Goal: Task Accomplishment & Management: Complete application form

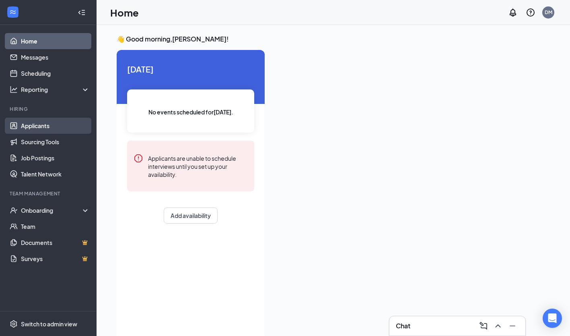
click at [54, 125] on link "Applicants" at bounding box center [55, 126] width 69 height 16
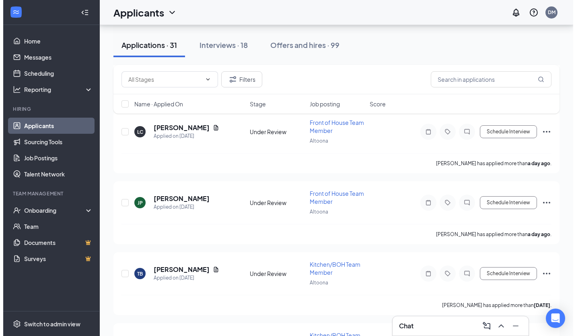
scroll to position [371, 0]
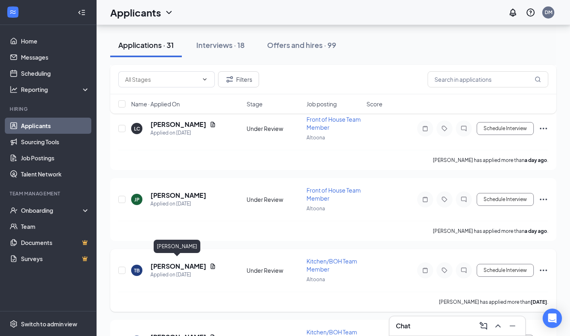
drag, startPoint x: 176, startPoint y: 264, endPoint x: 178, endPoint y: 257, distance: 7.1
click at [178, 257] on div "TB [PERSON_NAME] Applied on [DATE] Under Review Kitchen/BOH Team Member Altoona…" at bounding box center [333, 274] width 430 height 35
click at [179, 264] on h5 "[PERSON_NAME]" at bounding box center [179, 266] width 56 height 9
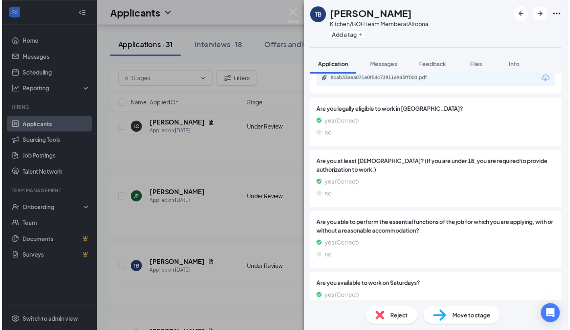
scroll to position [649, 0]
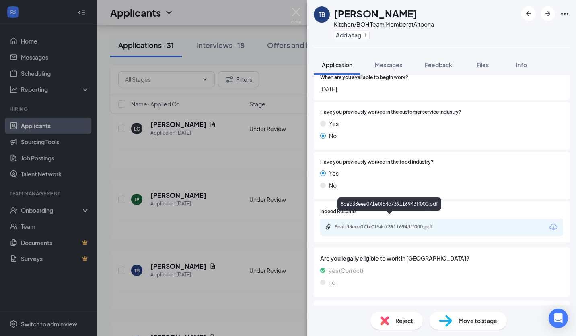
click at [413, 223] on div "8cab33eea071e0f54c739116943ff000.pdf" at bounding box center [391, 226] width 113 height 6
click at [296, 11] on img at bounding box center [296, 16] width 10 height 16
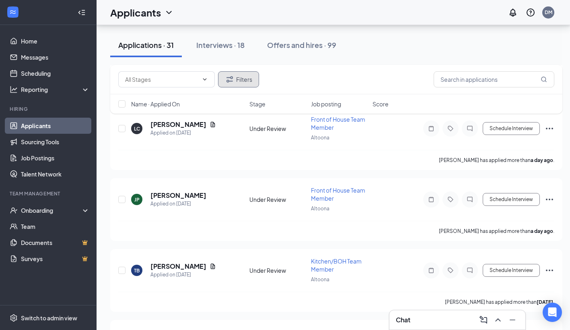
click at [236, 79] on button "Filters" at bounding box center [238, 79] width 41 height 16
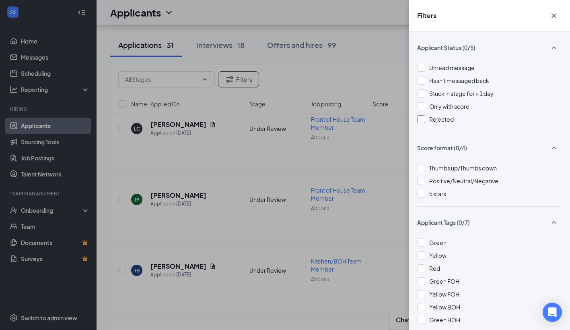
click at [420, 117] on div at bounding box center [421, 119] width 8 height 8
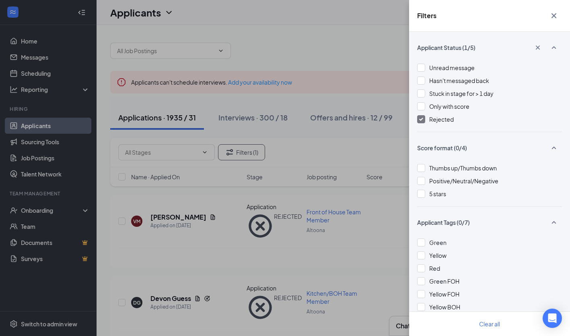
click at [554, 16] on icon "Cross" at bounding box center [554, 15] width 5 height 5
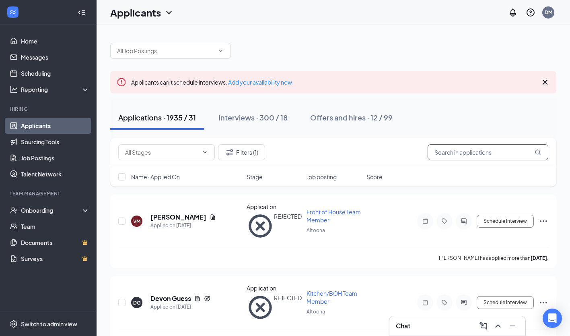
click at [480, 154] on input "text" at bounding box center [488, 152] width 121 height 16
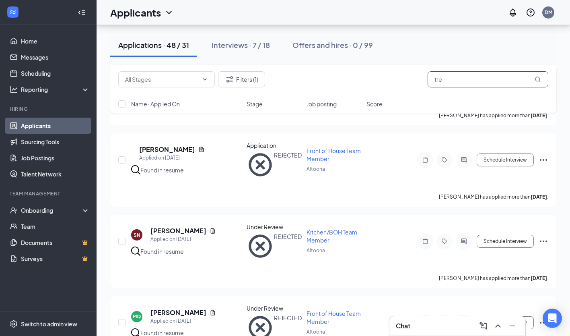
scroll to position [550, 0]
type input "t"
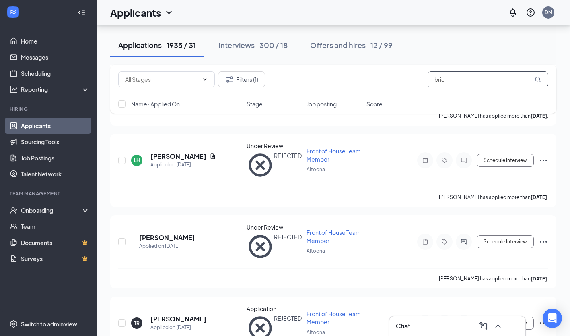
scroll to position [543, 0]
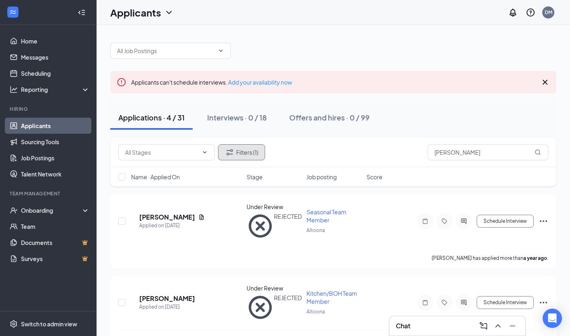
click at [227, 150] on icon "Filter" at bounding box center [230, 152] width 10 height 10
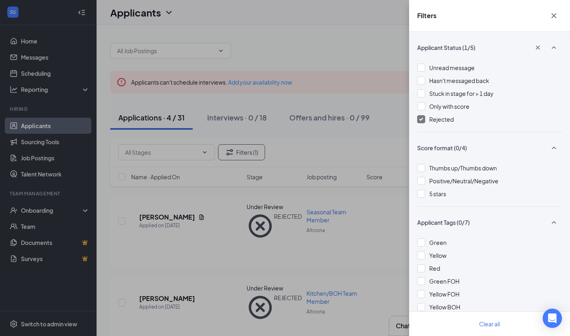
click at [424, 123] on div at bounding box center [421, 119] width 8 height 8
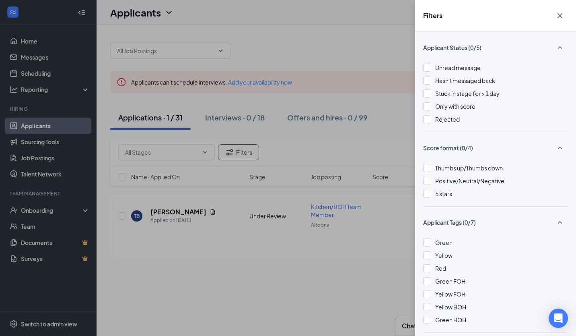
click at [328, 150] on div "Filters Applicant Status (0/5) Unread message Hasn't messaged back Stuck in sta…" at bounding box center [288, 168] width 576 height 336
click at [561, 14] on icon "Cross" at bounding box center [561, 16] width 10 height 10
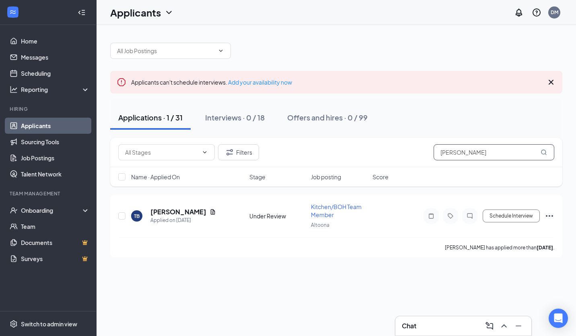
click at [504, 151] on input "[PERSON_NAME]" at bounding box center [494, 152] width 121 height 16
type input "b"
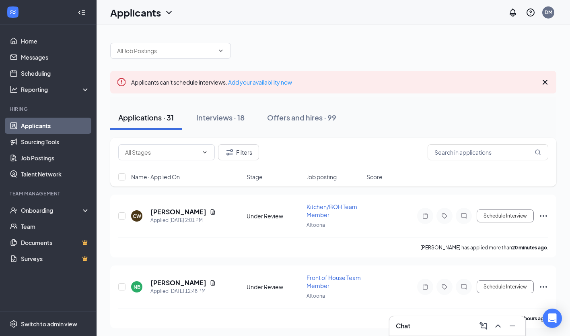
click at [282, 156] on div "Filters" at bounding box center [333, 152] width 430 height 16
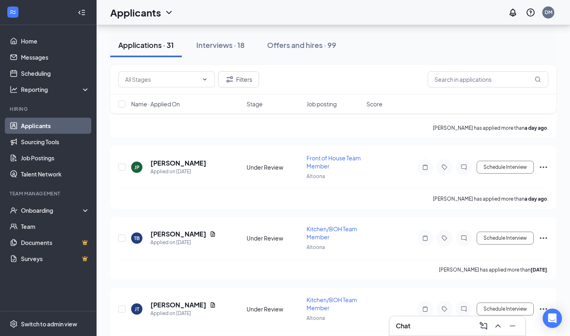
scroll to position [400, 0]
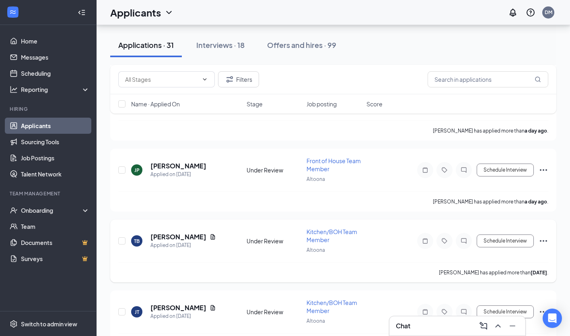
click at [545, 237] on icon "Ellipses" at bounding box center [544, 241] width 10 height 10
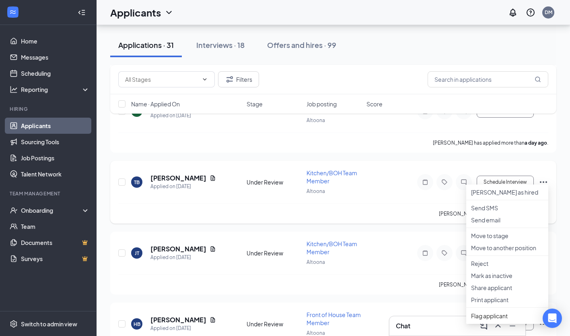
scroll to position [463, 0]
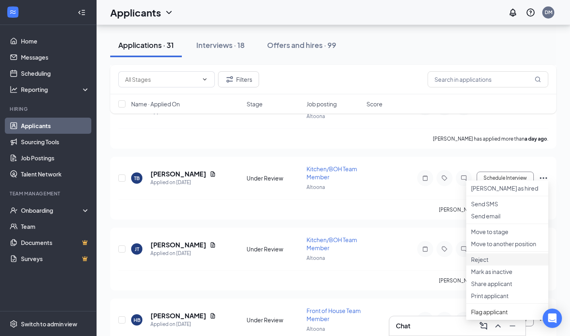
click at [507, 263] on p "Reject" at bounding box center [507, 259] width 72 height 8
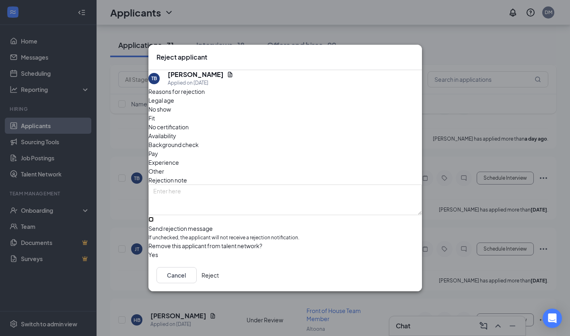
click at [154, 217] on input "Send rejection message If unchecked, the applicant will not receive a rejection…" at bounding box center [151, 219] width 5 height 5
checkbox input "true"
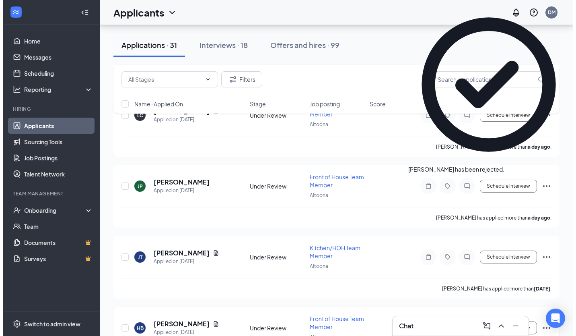
scroll to position [384, 0]
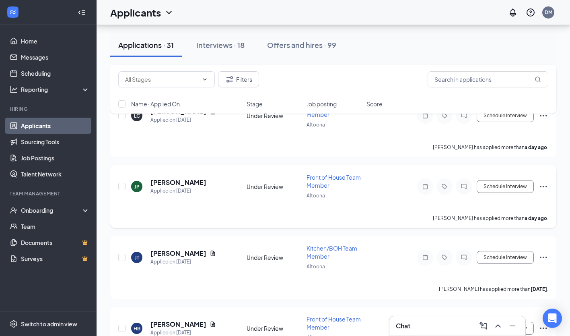
click at [164, 180] on h5 "[PERSON_NAME]" at bounding box center [179, 182] width 56 height 9
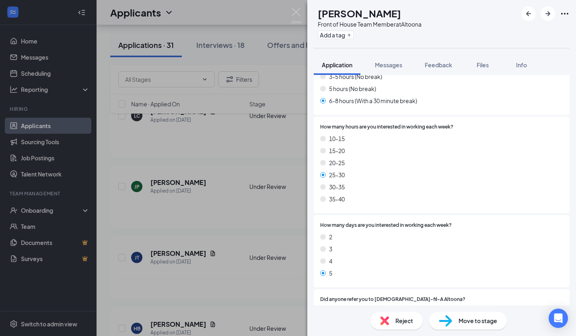
click at [418, 289] on div "Did anyone refer you to [DEMOGRAPHIC_DATA]-fil-A Altoona? Yes No" at bounding box center [442, 313] width 256 height 48
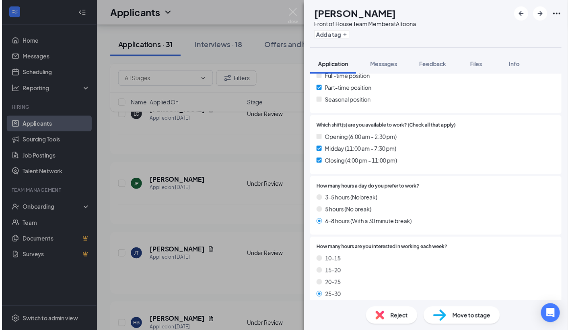
scroll to position [196, 0]
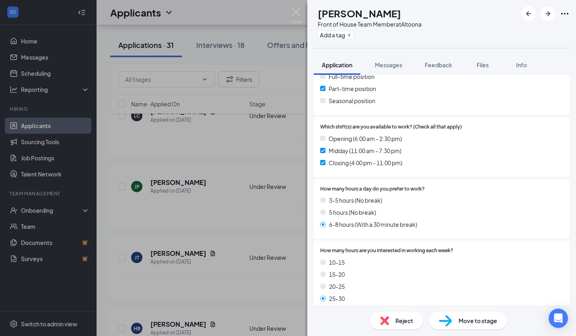
click at [291, 15] on img at bounding box center [296, 16] width 10 height 16
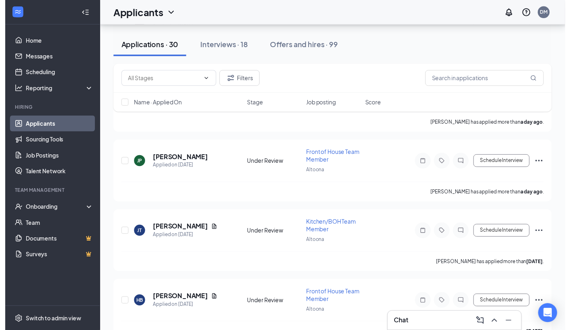
scroll to position [404, 0]
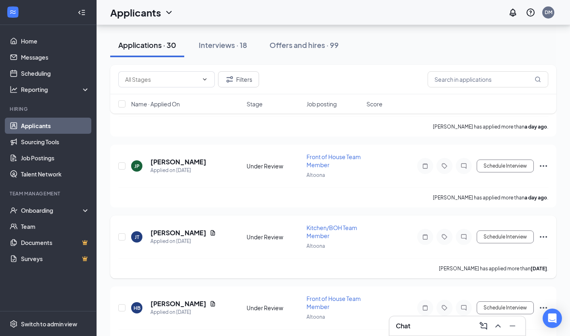
click at [192, 230] on h5 "[PERSON_NAME]" at bounding box center [179, 232] width 56 height 9
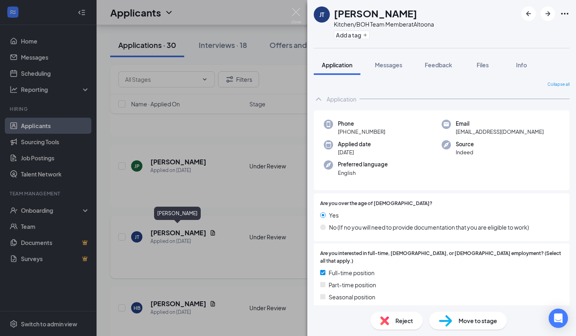
click at [264, 236] on div "[PERSON_NAME] [PERSON_NAME] Kitchen/BOH Team Member at [GEOGRAPHIC_DATA] Add a …" at bounding box center [288, 168] width 576 height 336
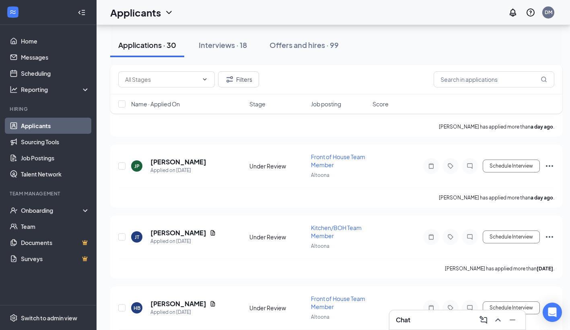
click at [385, 51] on div "Applications · 30 Interviews · 18 Offers and hires · 99" at bounding box center [336, 45] width 453 height 24
click at [231, 45] on div "Interviews · 18" at bounding box center [223, 45] width 48 height 10
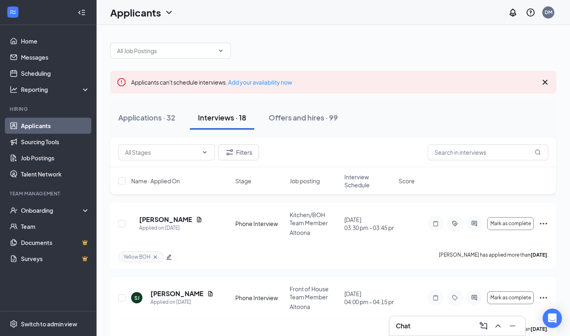
click at [254, 51] on div at bounding box center [333, 47] width 446 height 24
click at [380, 7] on div "Applicants DM" at bounding box center [334, 12] width 474 height 25
click at [339, 42] on div at bounding box center [333, 47] width 446 height 24
drag, startPoint x: 52, startPoint y: 207, endPoint x: 39, endPoint y: 221, distance: 18.2
click at [52, 207] on div "Onboarding" at bounding box center [52, 210] width 62 height 8
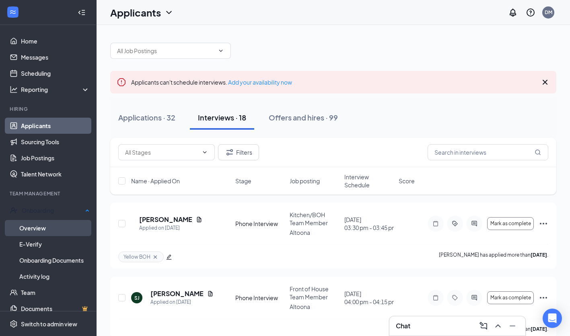
click at [35, 227] on link "Overview" at bounding box center [54, 228] width 70 height 16
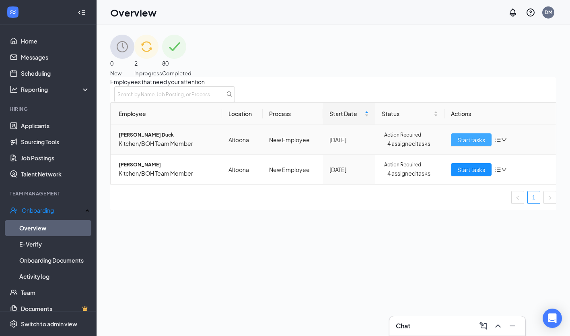
click at [458, 144] on span "Start tasks" at bounding box center [472, 139] width 28 height 9
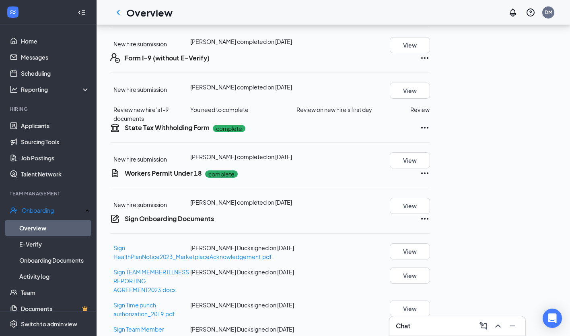
scroll to position [142, 0]
click at [430, 114] on button "Review" at bounding box center [420, 109] width 19 height 9
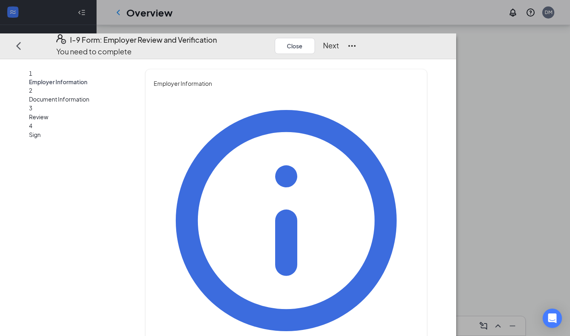
type input "[PERSON_NAME]"
type input "Mallow"
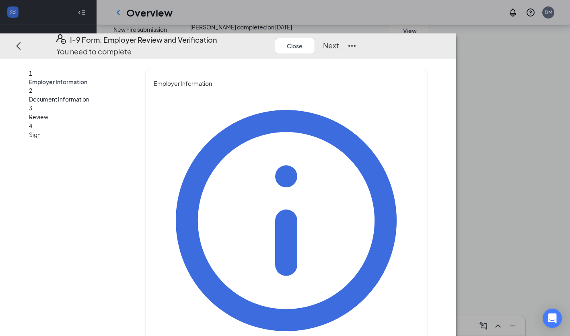
type input "Desire"
type input "HR Coordinator"
click at [398, 231] on div "Employer Information You must be a representative of the employer who is author…" at bounding box center [286, 308] width 265 height 458
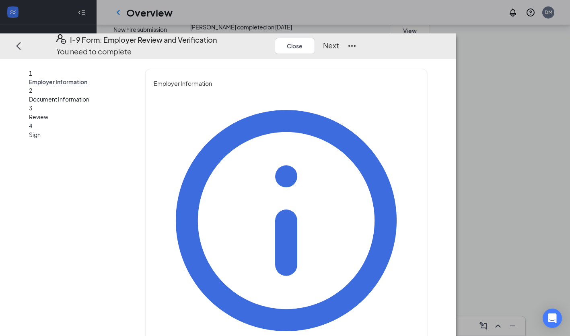
click at [339, 40] on button "Next" at bounding box center [331, 45] width 16 height 11
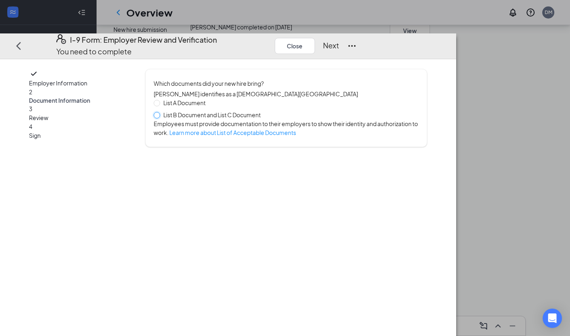
click at [159, 112] on input "List B Document and List C Document" at bounding box center [157, 115] width 6 height 6
radio input "true"
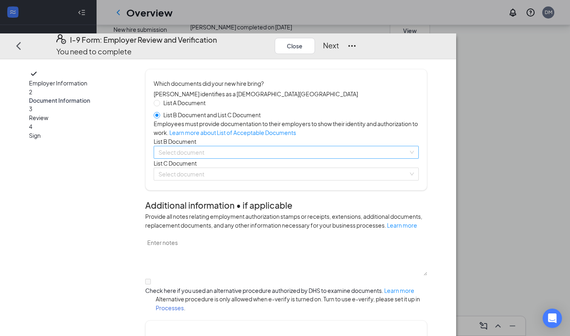
click at [240, 158] on input "search" at bounding box center [284, 152] width 250 height 12
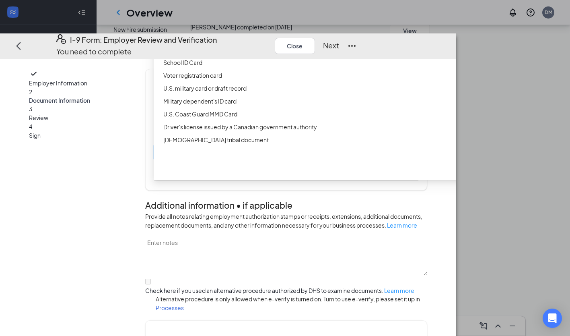
click at [284, 41] on div "Driver’s License issued by U.S State or outlying US possession" at bounding box center [318, 36] width 311 height 9
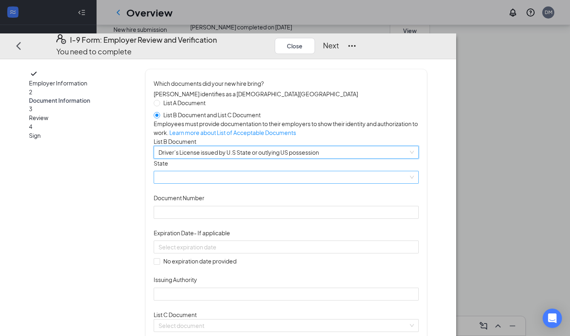
click at [237, 184] on span at bounding box center [287, 177] width 256 height 12
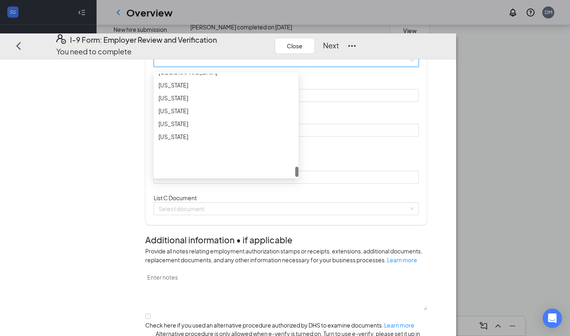
scroll to position [117, 0]
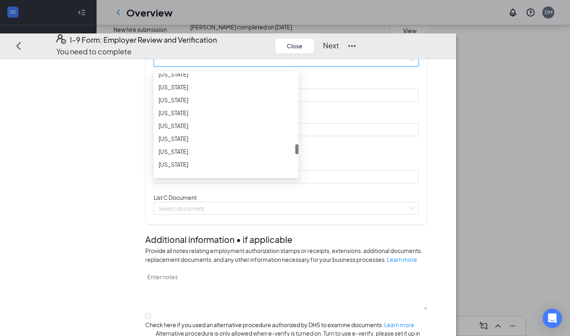
click at [228, 117] on div "[US_STATE]" at bounding box center [226, 112] width 135 height 9
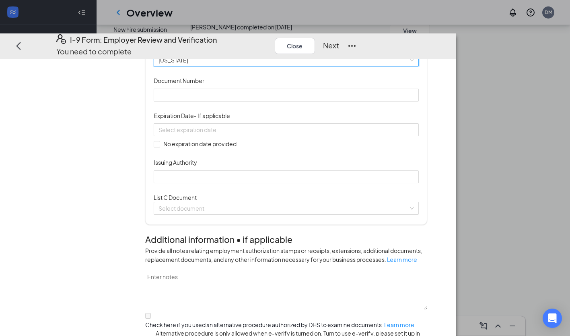
scroll to position [0, 0]
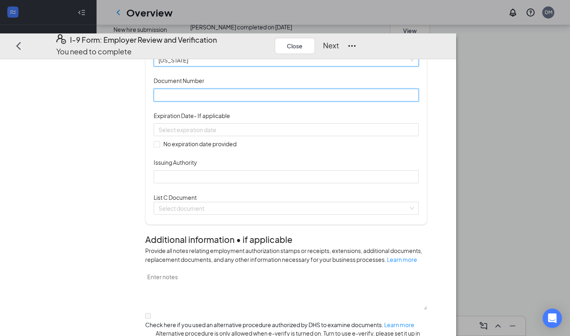
click at [230, 101] on input "Document Number" at bounding box center [286, 95] width 265 height 13
click at [247, 41] on span "Driver’s License issued by U.S State or outlying US possession" at bounding box center [287, 35] width 256 height 12
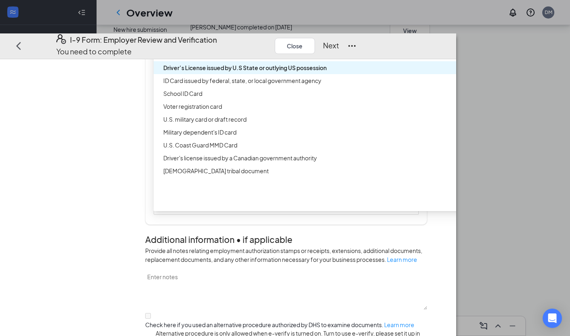
click at [252, 85] on div "ID Card issued by federal, state, or local government agency" at bounding box center [318, 80] width 311 height 9
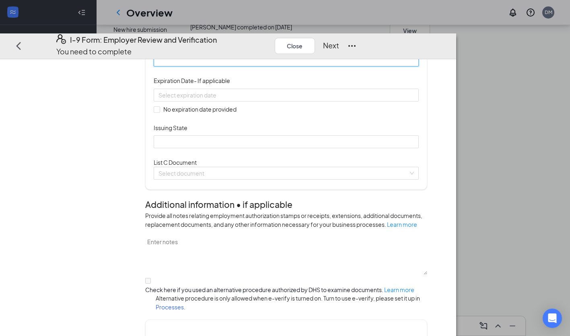
click at [233, 67] on input "Document Number" at bounding box center [286, 60] width 265 height 13
type input "31249808"
click at [318, 99] on input at bounding box center [286, 95] width 254 height 9
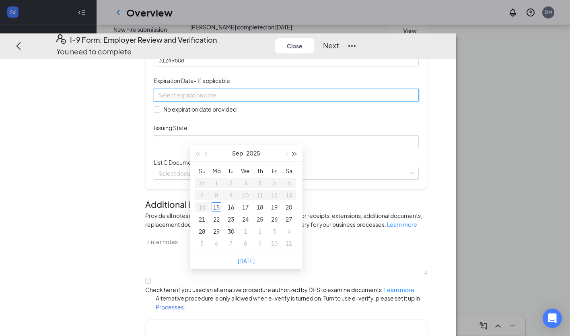
click at [295, 153] on span "button" at bounding box center [295, 154] width 4 height 4
click at [299, 151] on button "button" at bounding box center [295, 153] width 9 height 16
click at [286, 153] on span "button" at bounding box center [286, 154] width 4 height 4
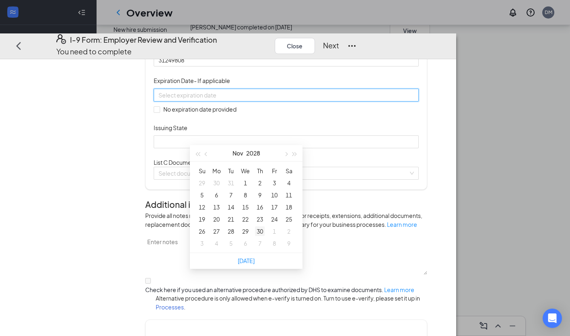
click at [259, 231] on div "30" at bounding box center [260, 231] width 10 height 10
type input "[DATE]"
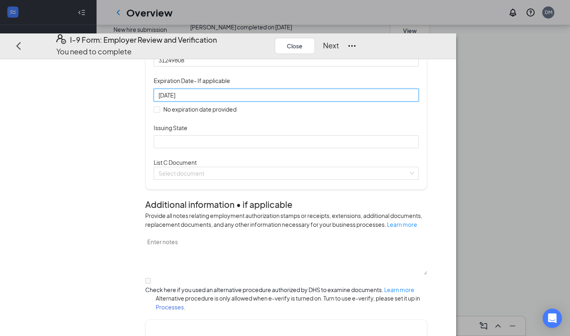
click at [370, 148] on div "Document Title ID Card issued by federal, state, or local government agency Doc…" at bounding box center [286, 94] width 265 height 107
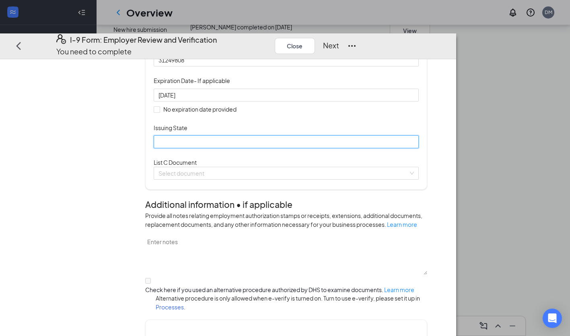
click at [270, 149] on input "Issuing State" at bounding box center [286, 142] width 265 height 13
type input "PA"
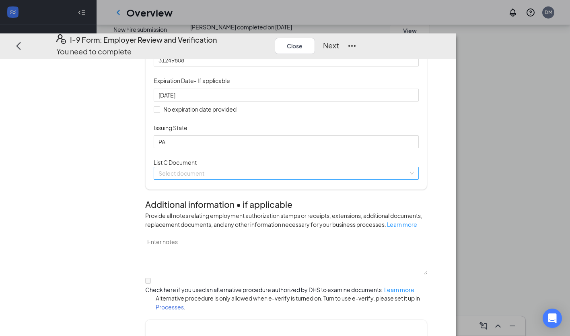
click at [235, 180] on input "search" at bounding box center [284, 173] width 250 height 12
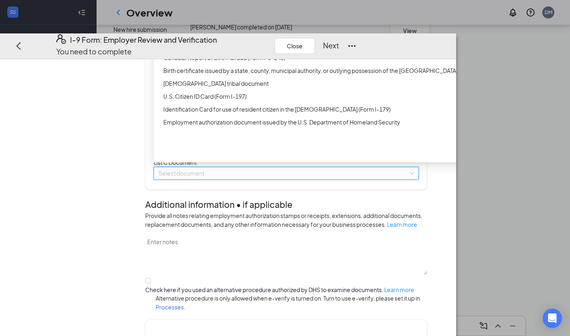
click at [240, 25] on div "Unrestricted Social Security Card" at bounding box center [316, 18] width 325 height 13
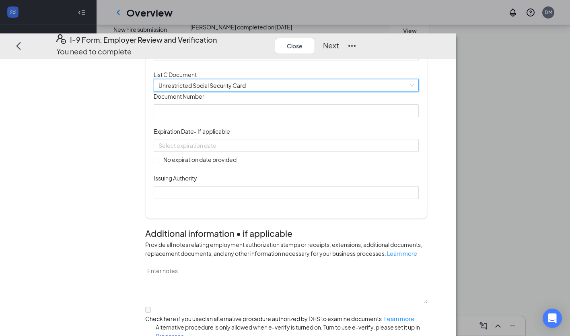
scroll to position [212, 0]
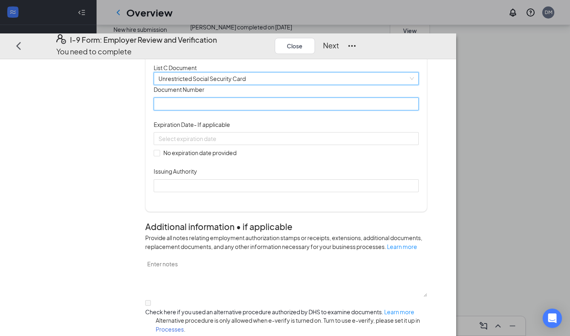
click at [244, 110] on input "Document Number" at bounding box center [286, 103] width 265 height 13
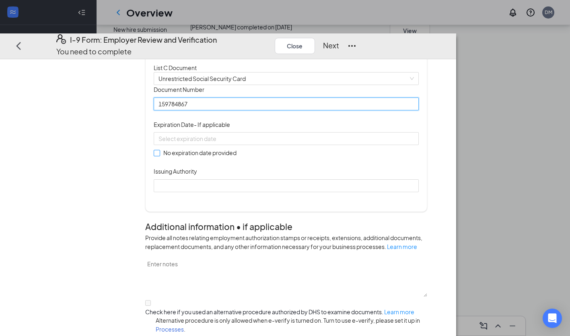
type input "159784867"
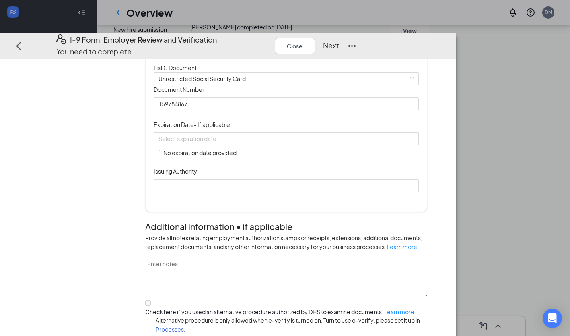
click at [159, 155] on input "No expiration date provided" at bounding box center [157, 153] width 6 height 6
checkbox input "true"
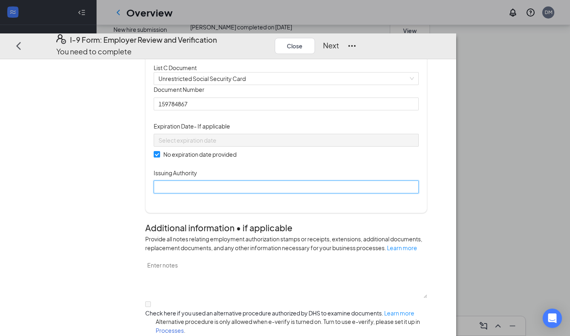
click at [238, 194] on input "Issuing Authority" at bounding box center [286, 187] width 265 height 13
type input "SSA"
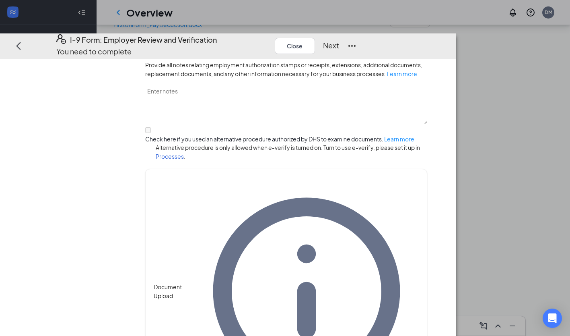
scroll to position [505, 0]
click at [339, 40] on button "Next" at bounding box center [331, 45] width 16 height 11
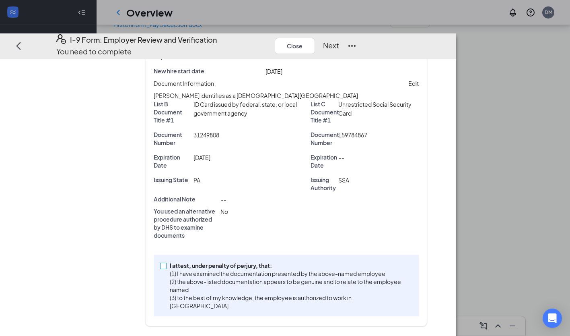
click at [199, 279] on label "I attest, under penalty of [PERSON_NAME], that: (1) I have examined the documen…" at bounding box center [286, 285] width 252 height 49
click at [166, 268] on input "I attest, under penalty of [PERSON_NAME], that: (1) I have examined the documen…" at bounding box center [163, 265] width 6 height 6
checkbox input "true"
click at [339, 40] on button "Next" at bounding box center [331, 45] width 16 height 11
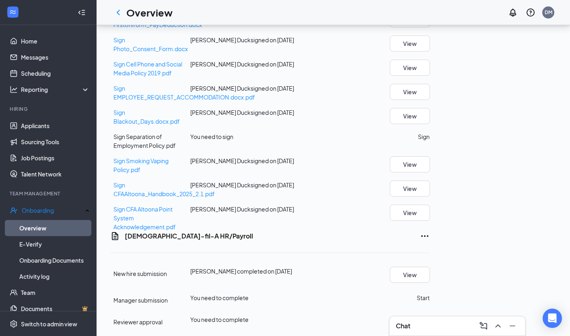
scroll to position [530, 0]
click at [430, 141] on button "Sign" at bounding box center [424, 136] width 12 height 9
click at [430, 293] on button "Start" at bounding box center [423, 297] width 13 height 9
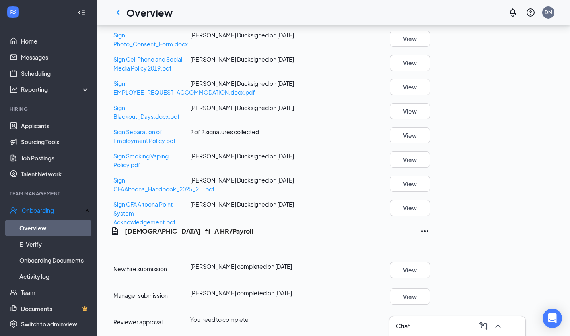
click at [430, 315] on button "Start" at bounding box center [423, 319] width 13 height 9
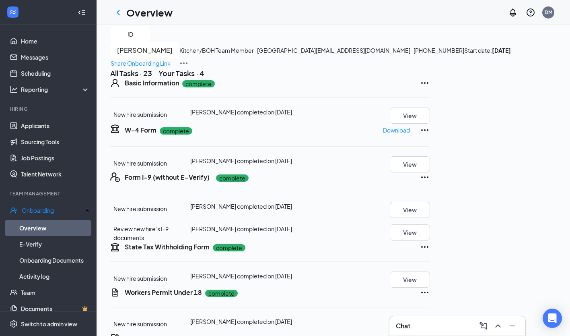
scroll to position [0, 0]
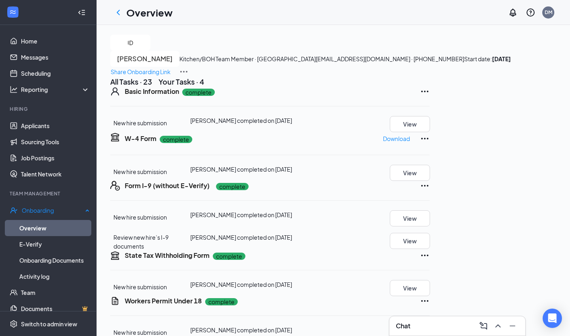
click at [52, 230] on link "Overview" at bounding box center [54, 228] width 70 height 16
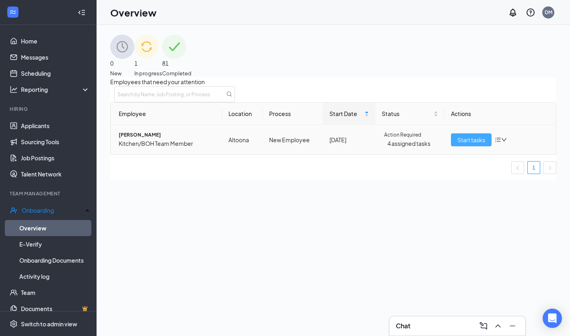
click at [468, 144] on span "Start tasks" at bounding box center [472, 139] width 28 height 9
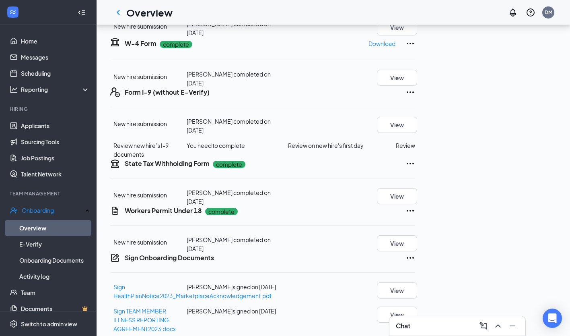
scroll to position [108, 0]
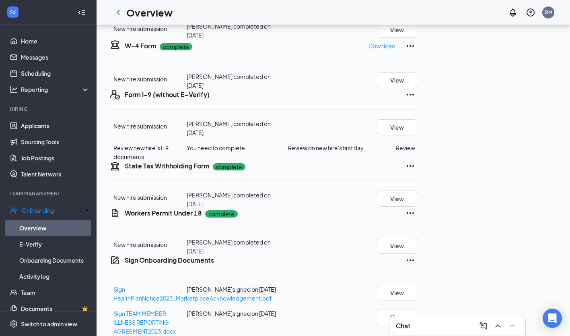
click at [415, 152] on button "Review" at bounding box center [405, 147] width 19 height 9
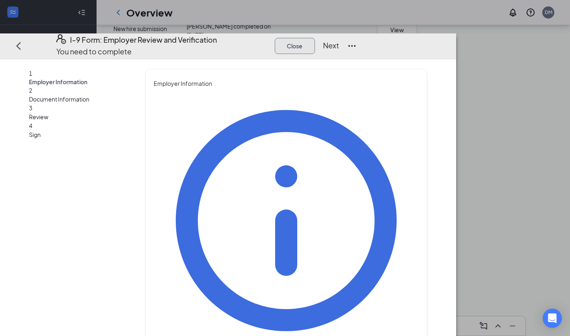
click at [315, 38] on button "Close" at bounding box center [295, 46] width 40 height 16
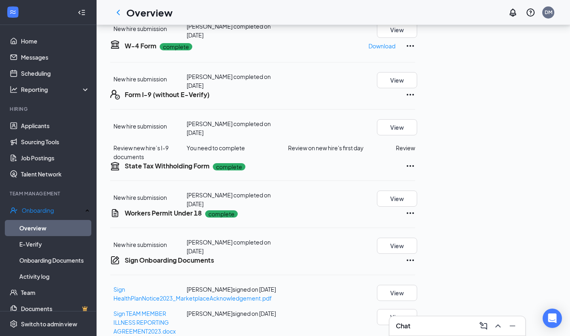
click at [415, 325] on div "Chat" at bounding box center [457, 325] width 123 height 13
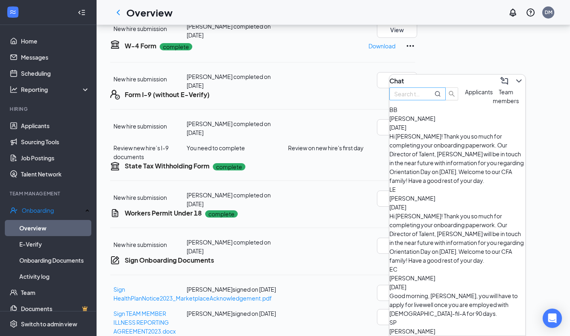
click at [424, 98] on input "text" at bounding box center [409, 93] width 29 height 9
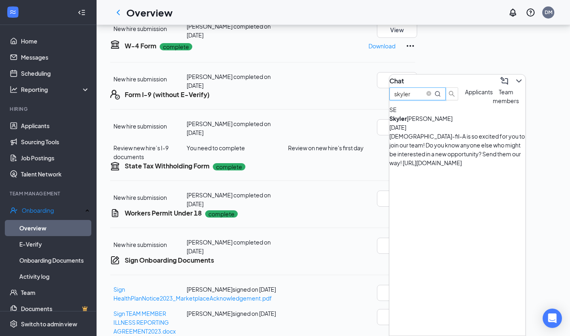
type input "skyler"
click at [455, 151] on div "[DEMOGRAPHIC_DATA]-fil-A is so excited for you to join our team! Do you know an…" at bounding box center [458, 149] width 136 height 35
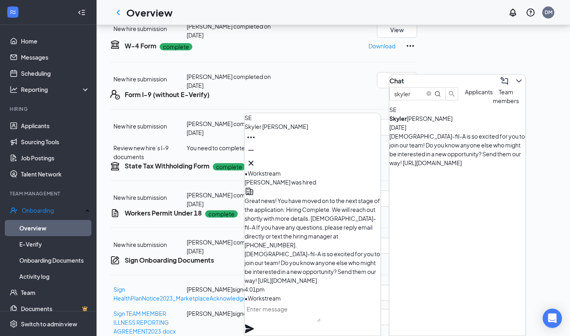
click at [293, 322] on textarea at bounding box center [283, 311] width 76 height 19
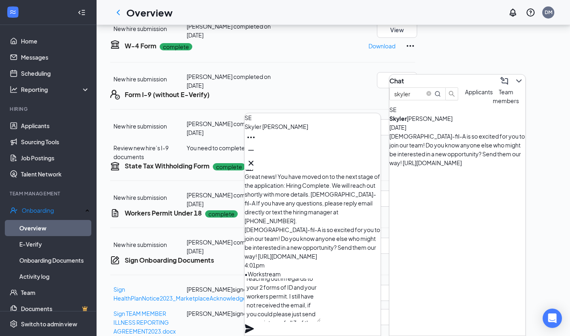
scroll to position [32, 0]
type textarea "Good afternoon [PERSON_NAME], I am reaching out in regards to your 2 forms of I…"
click at [254, 324] on icon "Plane" at bounding box center [249, 328] width 9 height 9
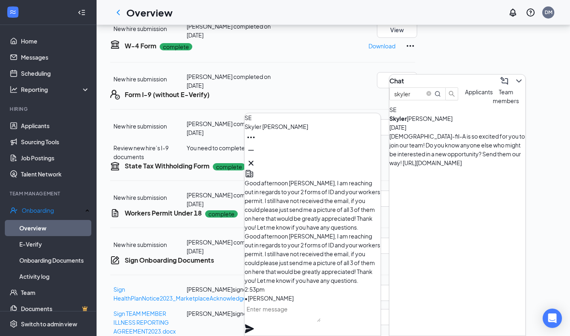
click at [449, 76] on div "Chat" at bounding box center [458, 80] width 136 height 13
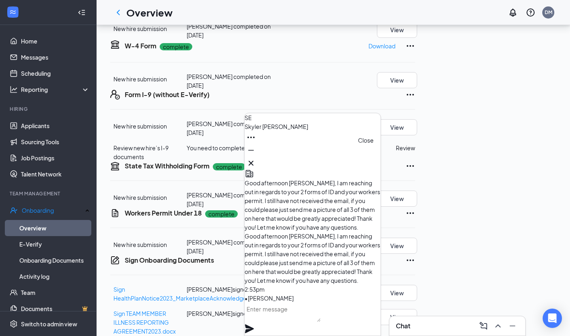
click at [254, 161] on icon "Cross" at bounding box center [251, 163] width 5 height 5
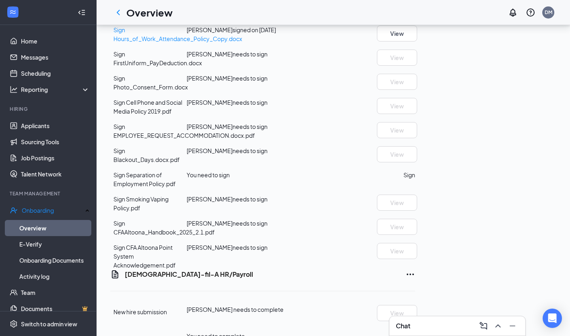
scroll to position [641, 0]
